Goal: Navigation & Orientation: Understand site structure

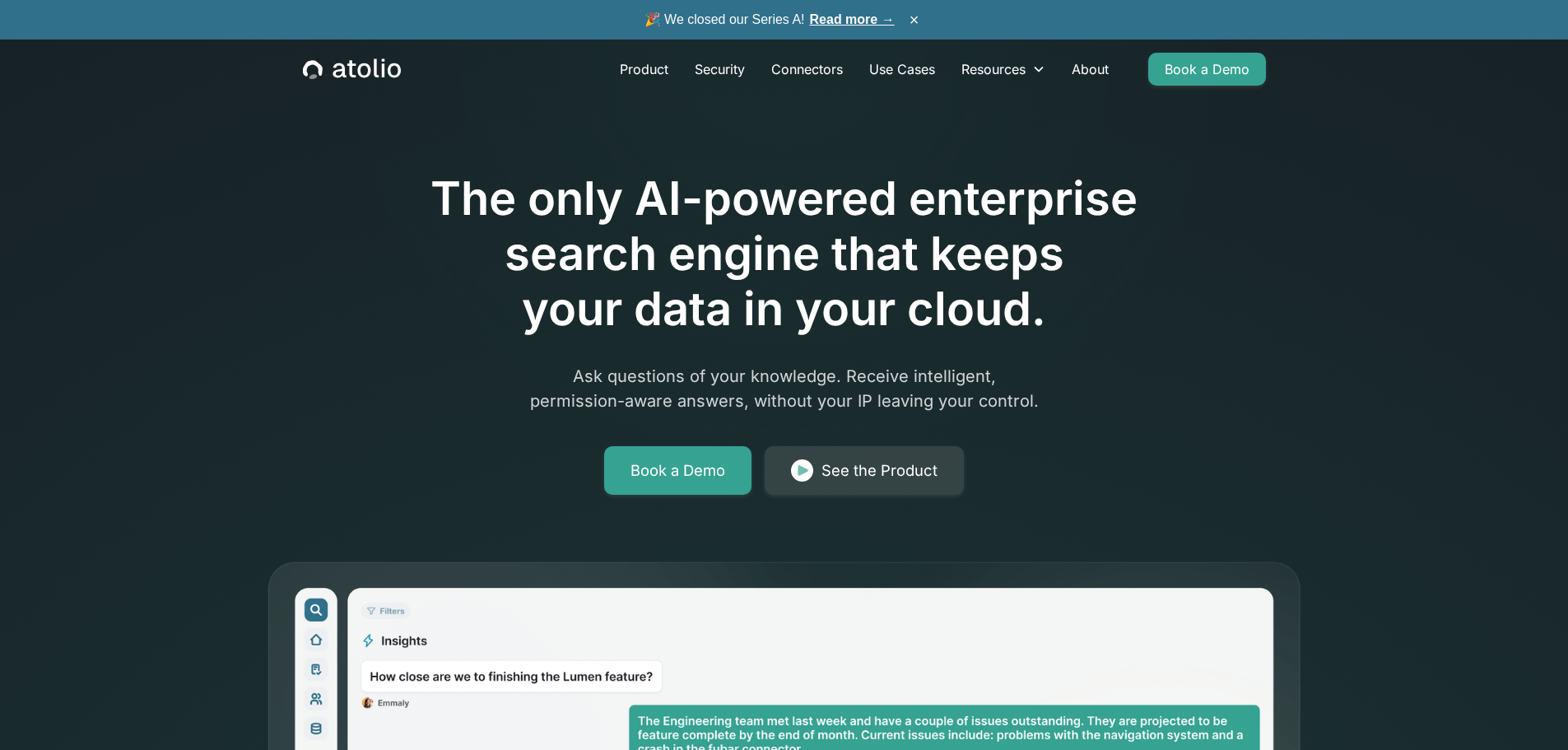
click at [847, 16] on link "Read more →" at bounding box center [852, 19] width 85 height 14
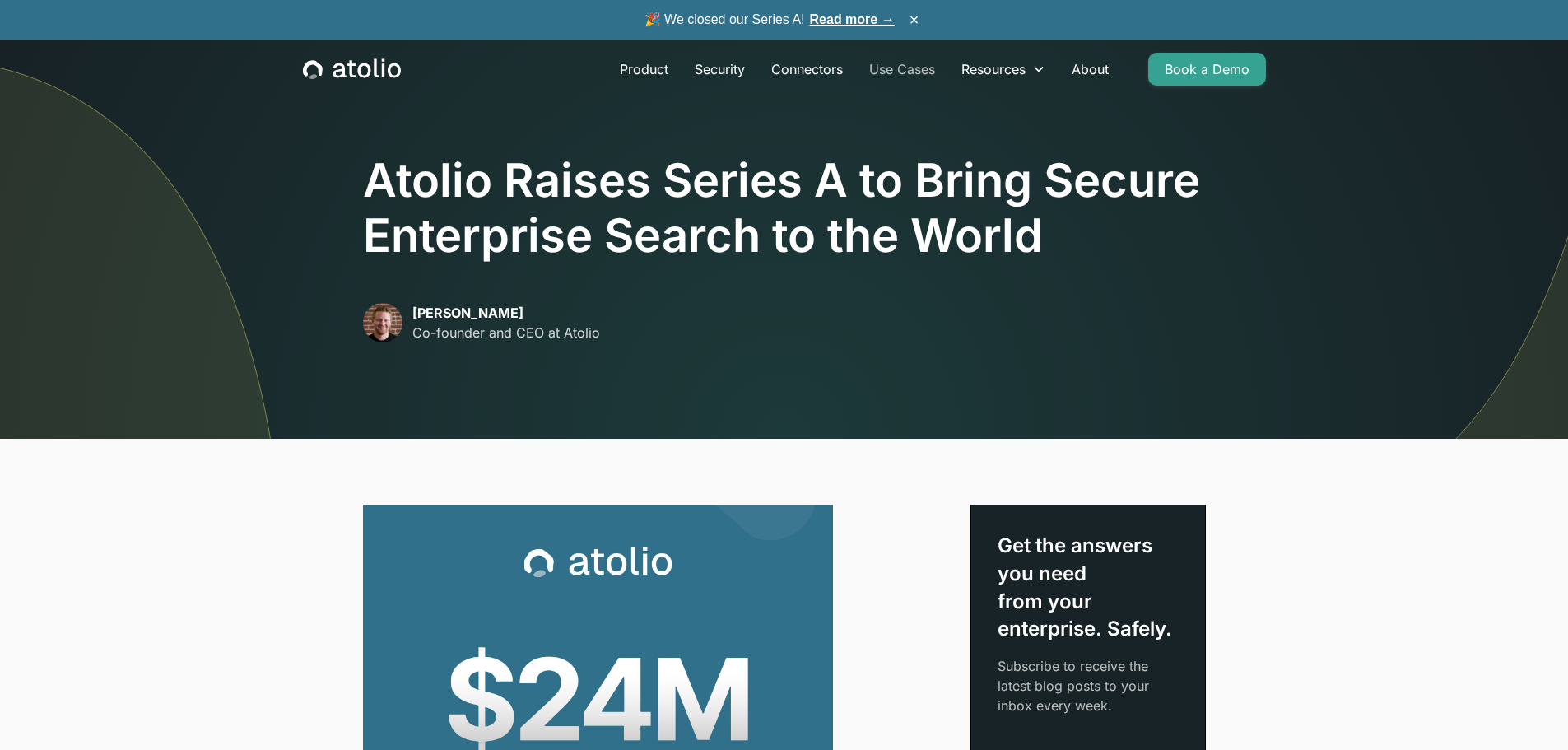
click at [917, 69] on link "Use Cases" at bounding box center [902, 69] width 93 height 33
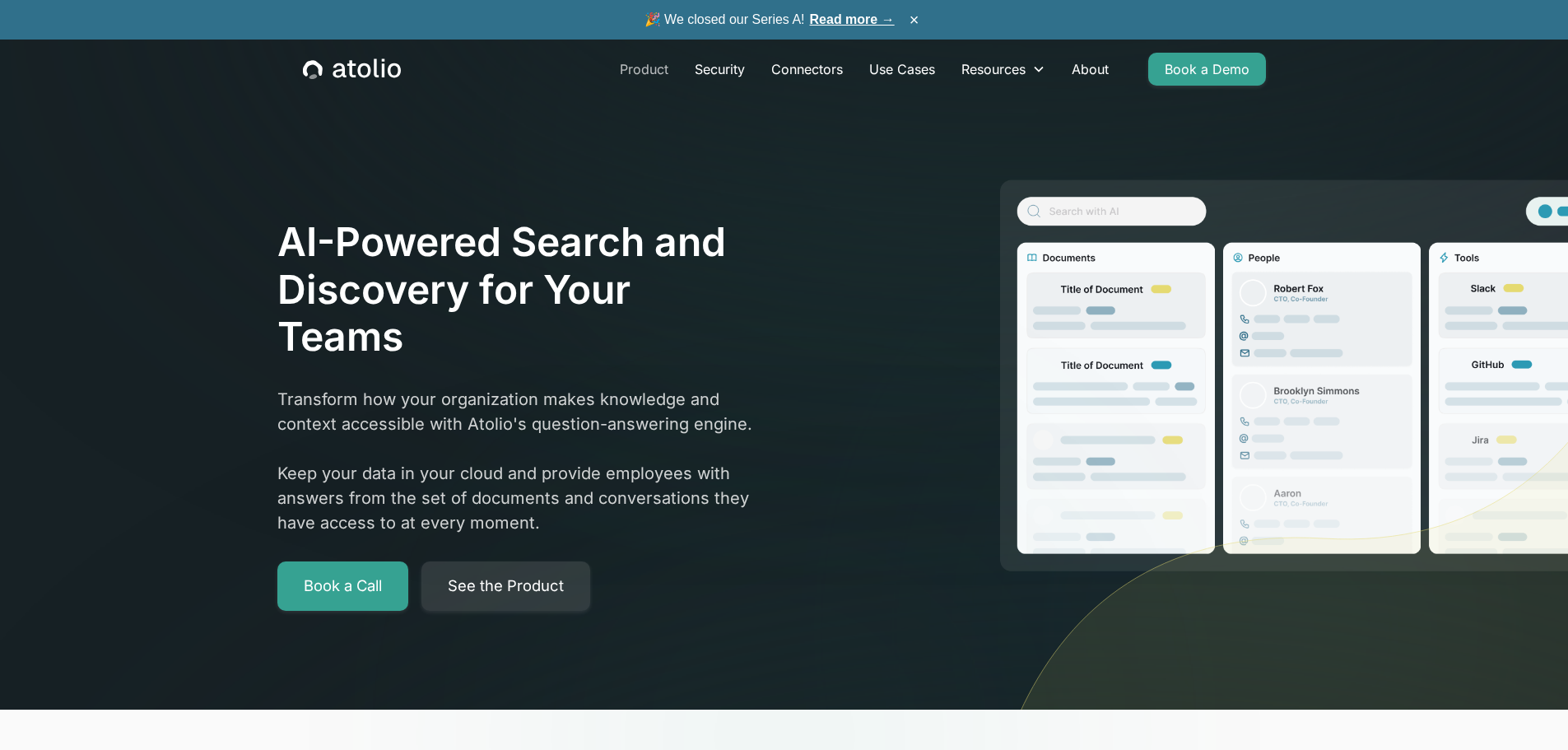
click at [643, 67] on link "Product" at bounding box center [643, 69] width 75 height 33
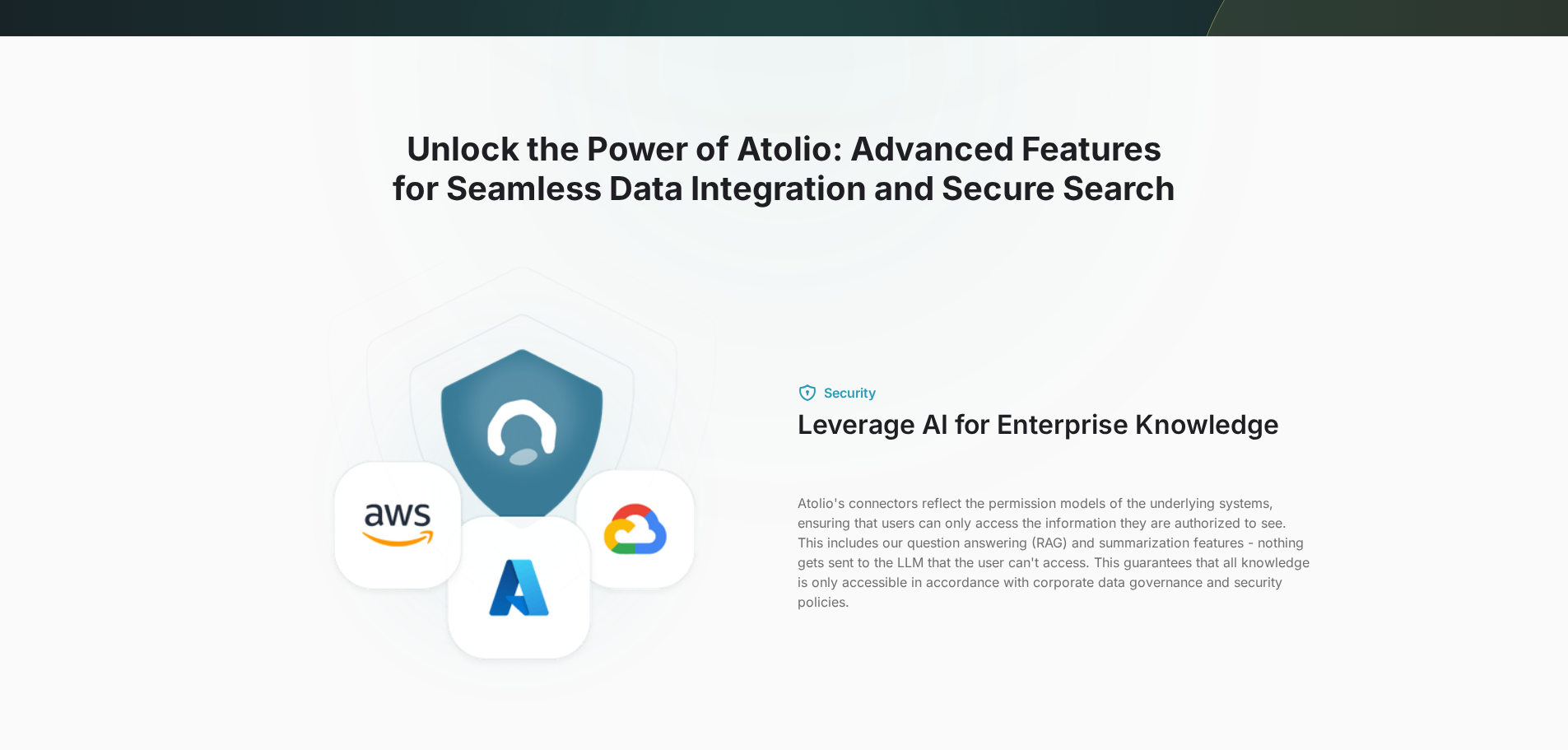
scroll to position [576, 0]
